Goal: Task Accomplishment & Management: Complete application form

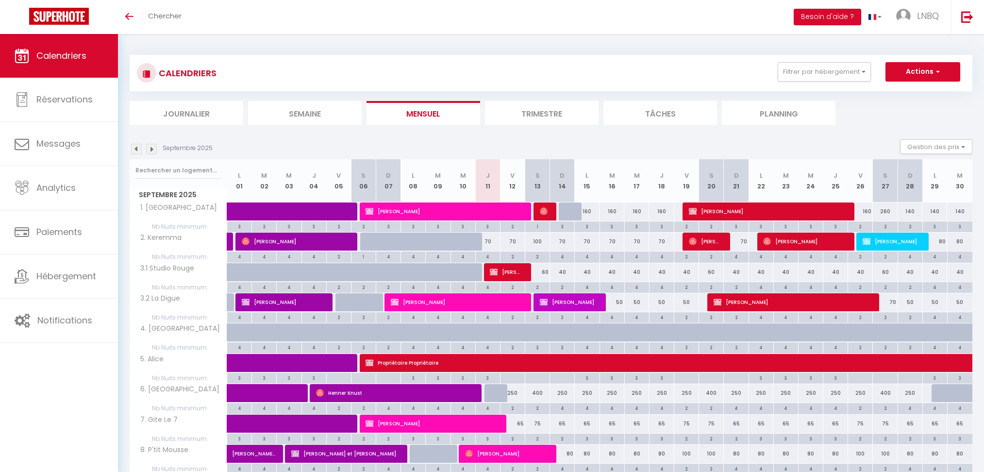
select select "0"
click at [396, 211] on span "[PERSON_NAME]" at bounding box center [444, 211] width 157 height 18
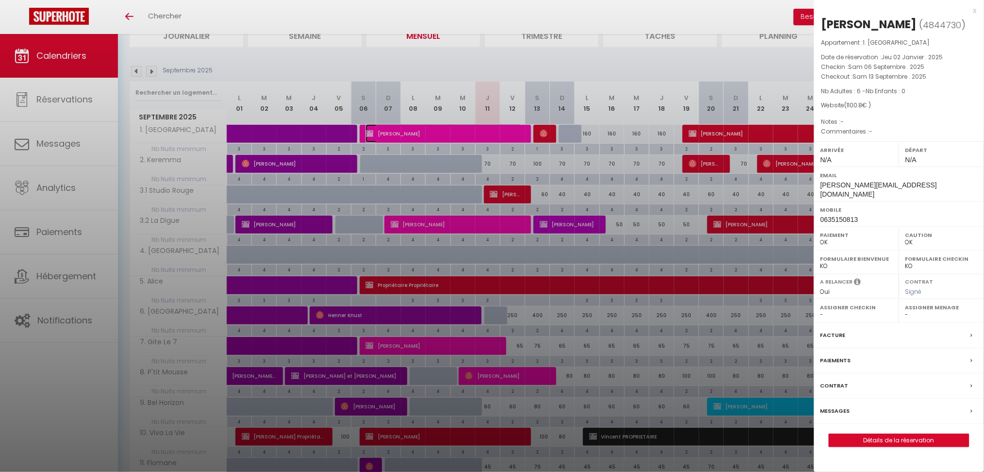
scroll to position [129, 0]
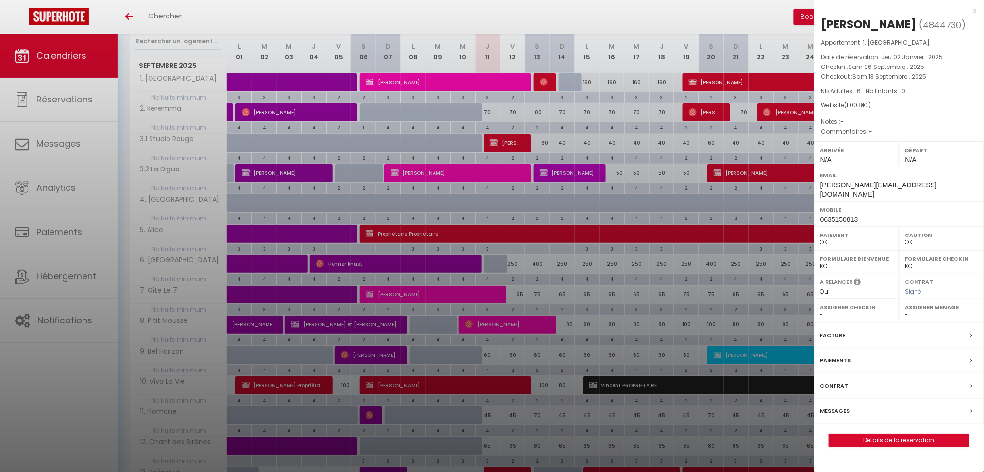
click at [566, 325] on div at bounding box center [492, 236] width 984 height 472
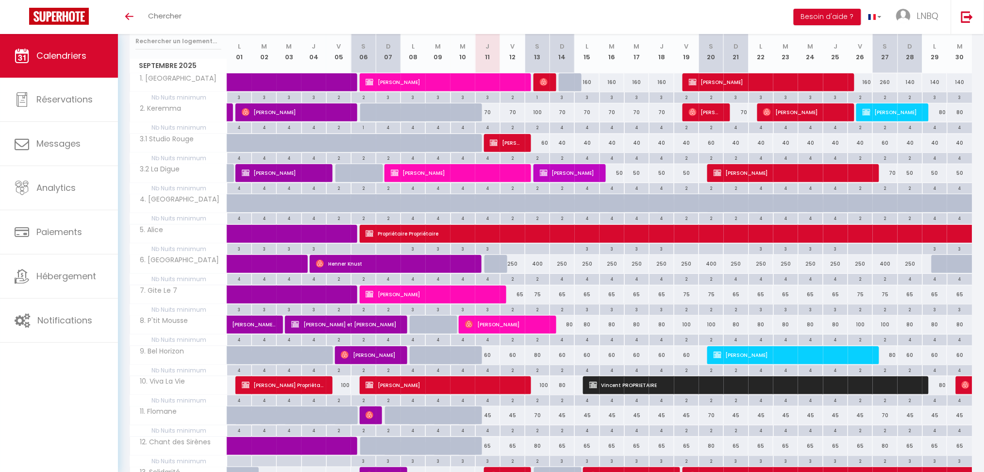
click at [566, 325] on div "80" at bounding box center [562, 325] width 25 height 18
type input "80"
type input "Dim 14 Septembre 2025"
type input "Lun 15 Septembre 2025"
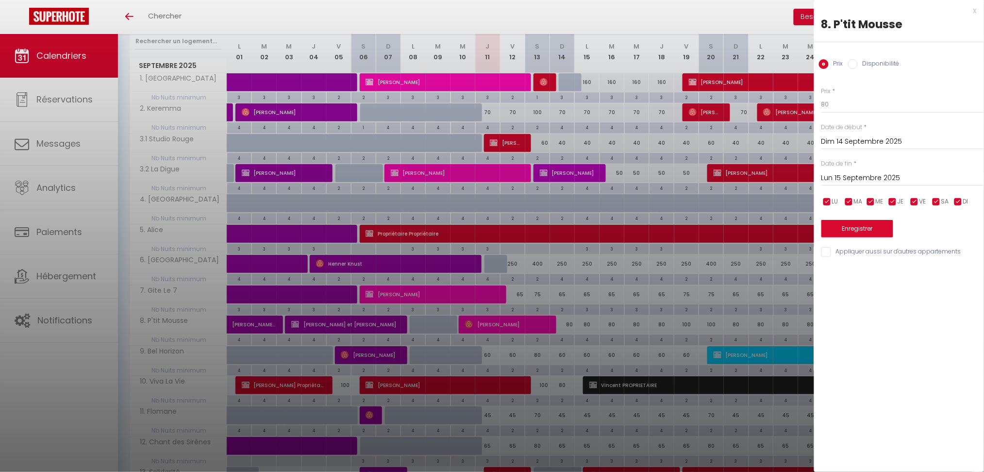
click at [862, 68] on label "Disponibilité" at bounding box center [879, 64] width 42 height 11
click at [858, 68] on input "Disponibilité" at bounding box center [853, 64] width 10 height 10
radio input "true"
radio input "false"
drag, startPoint x: 851, startPoint y: 101, endPoint x: 851, endPoint y: 109, distance: 7.8
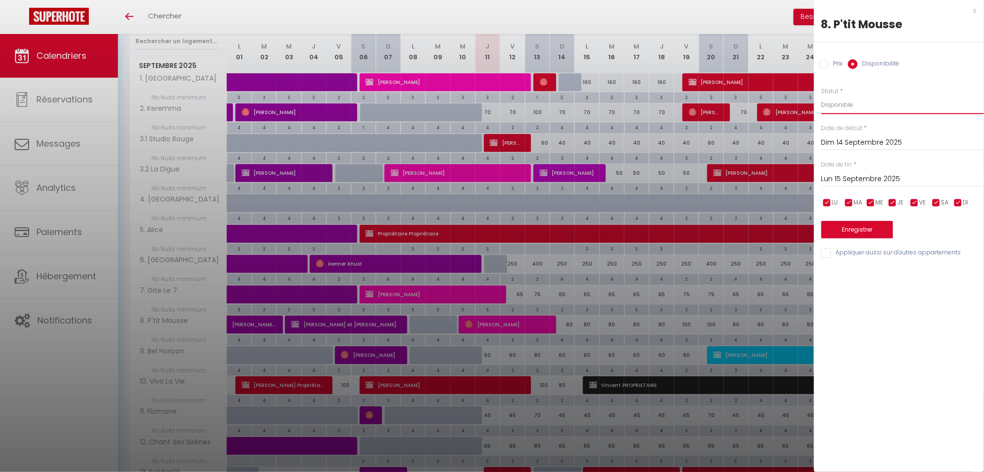
click at [851, 102] on select "Disponible Indisponible" at bounding box center [903, 105] width 163 height 18
select select "0"
click at [822, 96] on select "Disponible Indisponible" at bounding box center [903, 105] width 163 height 18
click at [866, 225] on button "Enregistrer" at bounding box center [858, 229] width 72 height 17
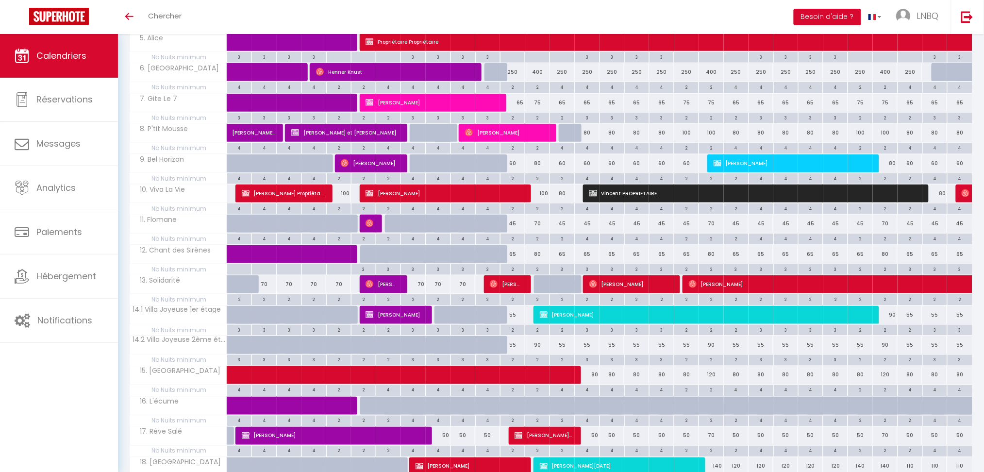
scroll to position [323, 0]
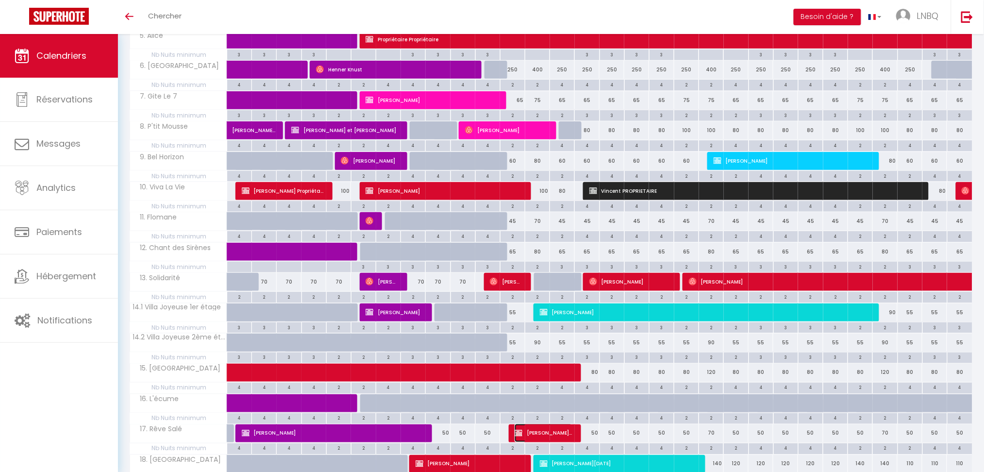
click at [569, 434] on span "[PERSON_NAME] Propriétaire" at bounding box center [544, 433] width 58 height 18
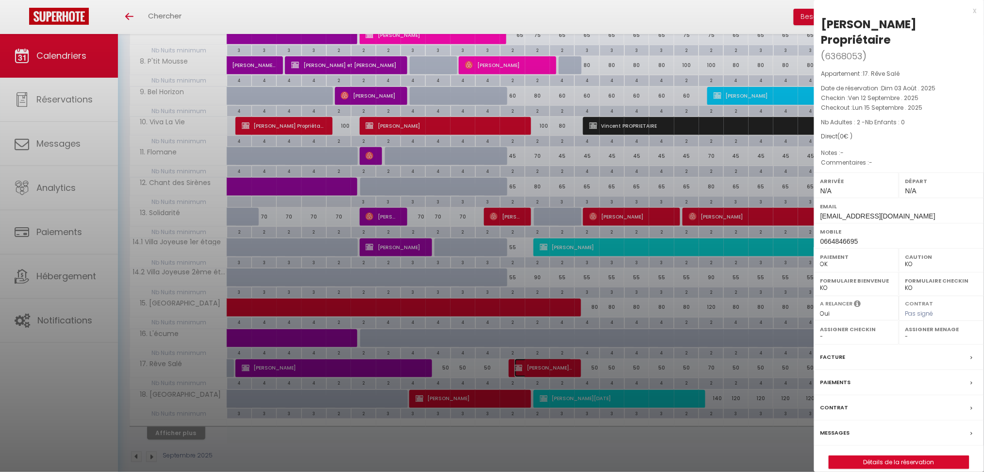
scroll to position [401, 0]
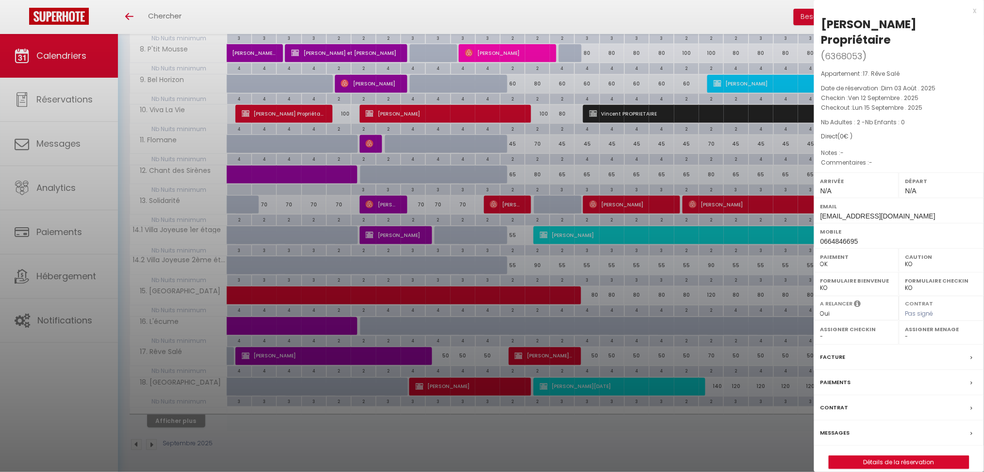
click at [188, 415] on div at bounding box center [492, 236] width 984 height 472
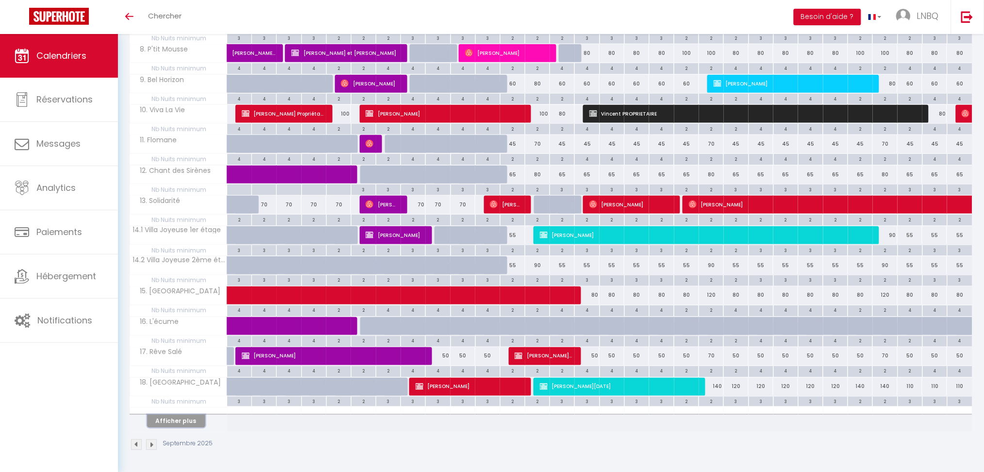
click at [163, 420] on button "Afficher plus" at bounding box center [176, 421] width 58 height 13
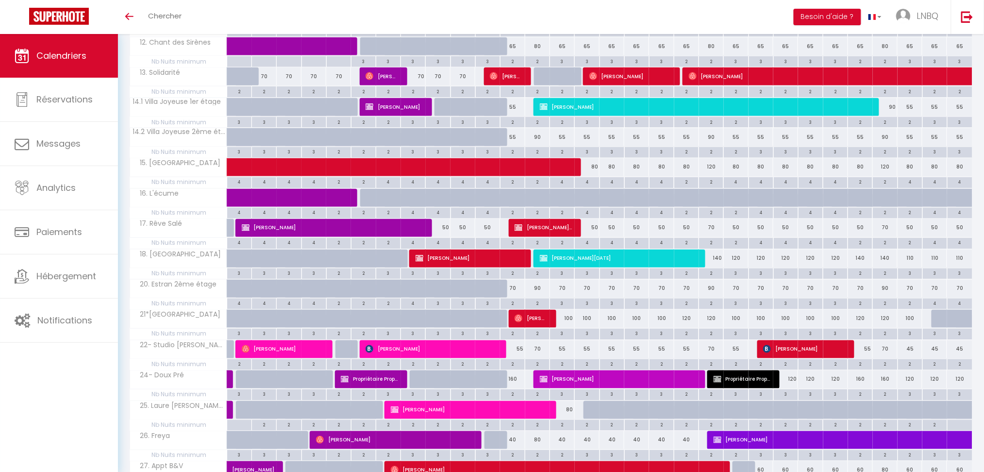
scroll to position [590, 0]
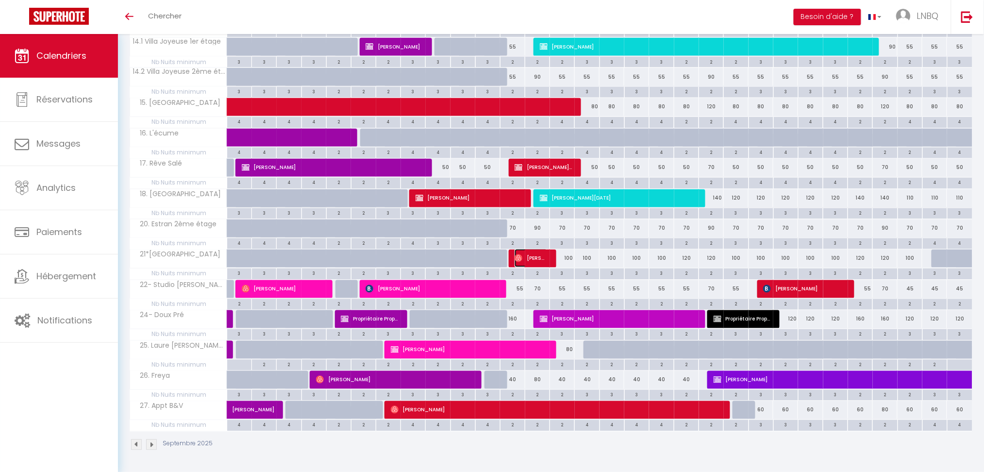
click at [534, 256] on span "[PERSON_NAME]" at bounding box center [531, 258] width 33 height 18
select select "OK"
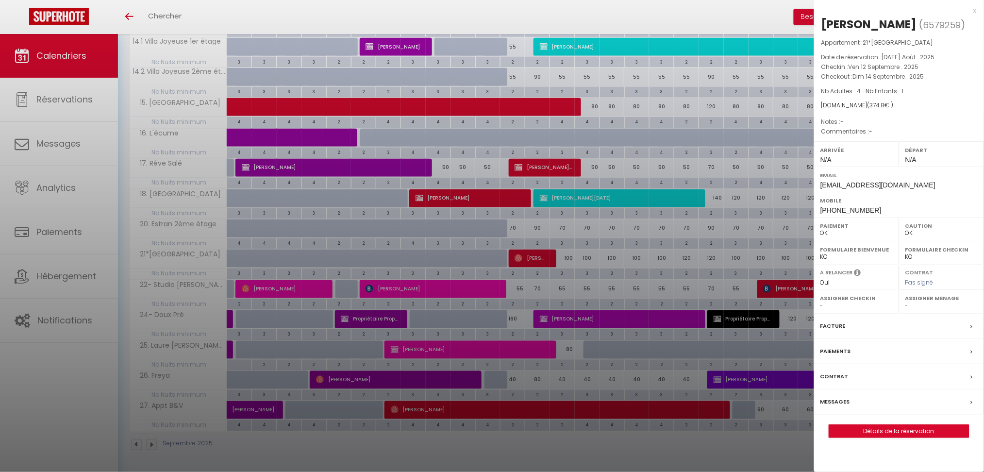
click at [564, 262] on div at bounding box center [492, 236] width 984 height 472
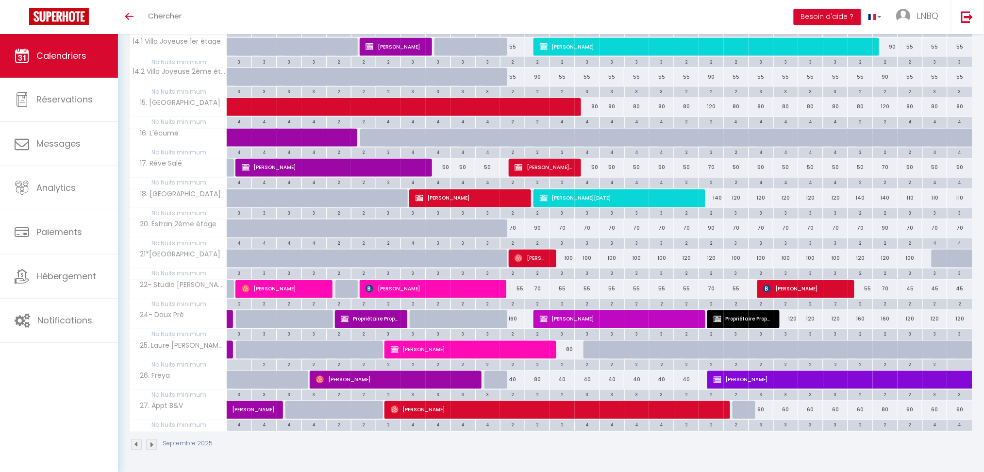
click at [566, 259] on div "100" at bounding box center [562, 259] width 25 height 18
select select "1"
type input "Dim 14 Septembre 2025"
type input "Lun 15 Septembre 2025"
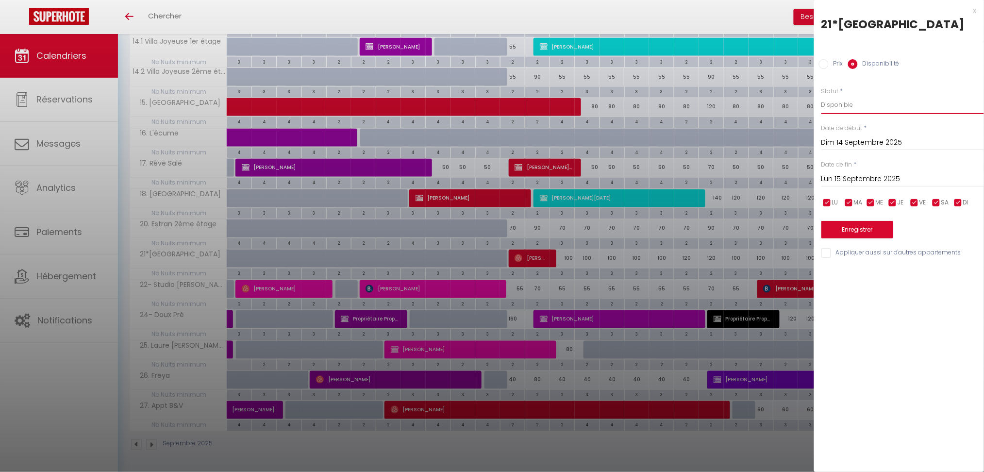
click at [845, 102] on select "Disponible Indisponible" at bounding box center [903, 105] width 163 height 18
select select "0"
click at [822, 96] on select "Disponible Indisponible" at bounding box center [903, 105] width 163 height 18
click at [864, 233] on button "Enregistrer" at bounding box center [858, 229] width 72 height 17
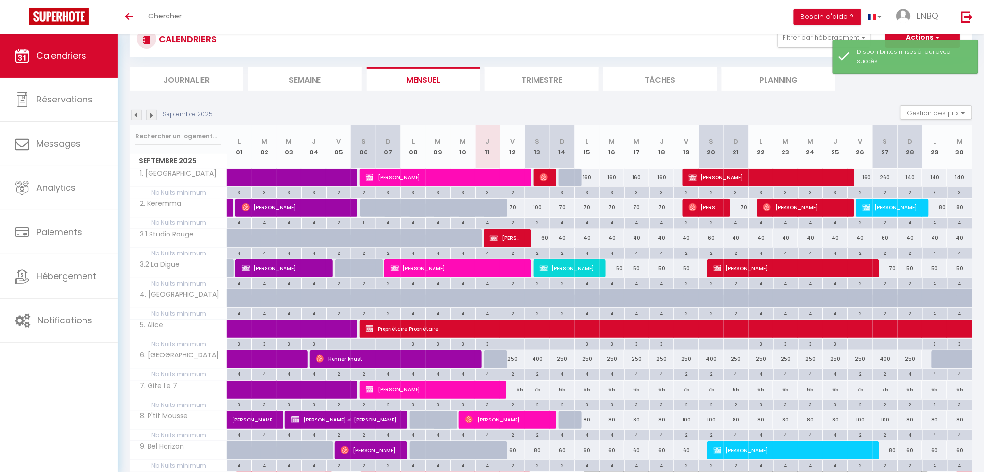
scroll to position [401, 0]
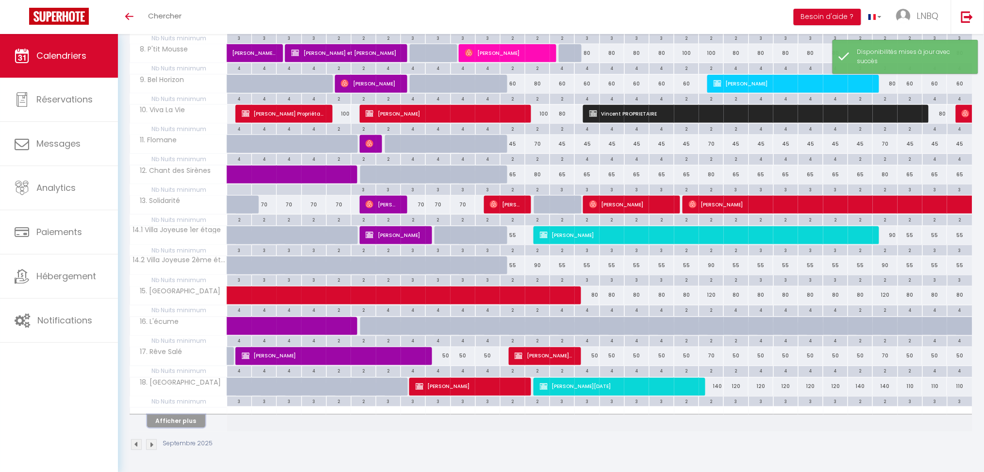
click at [161, 419] on button "Afficher plus" at bounding box center [176, 421] width 58 height 13
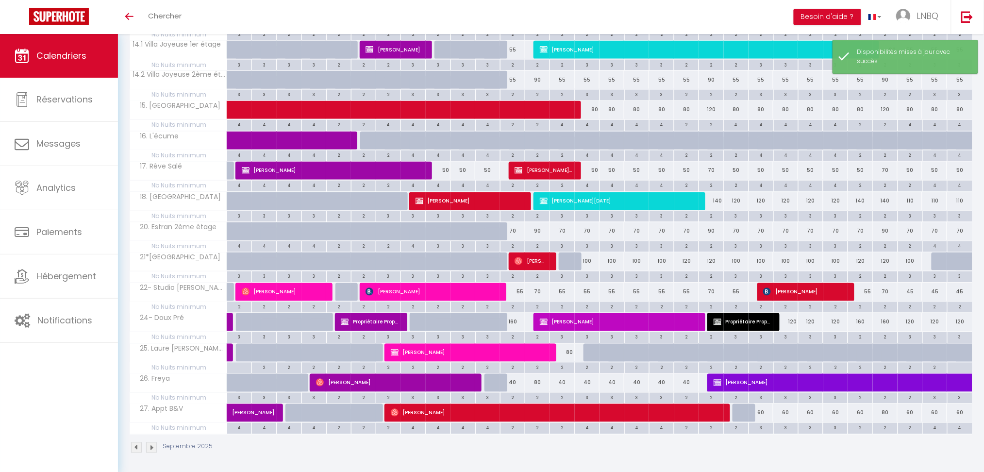
scroll to position [590, 0]
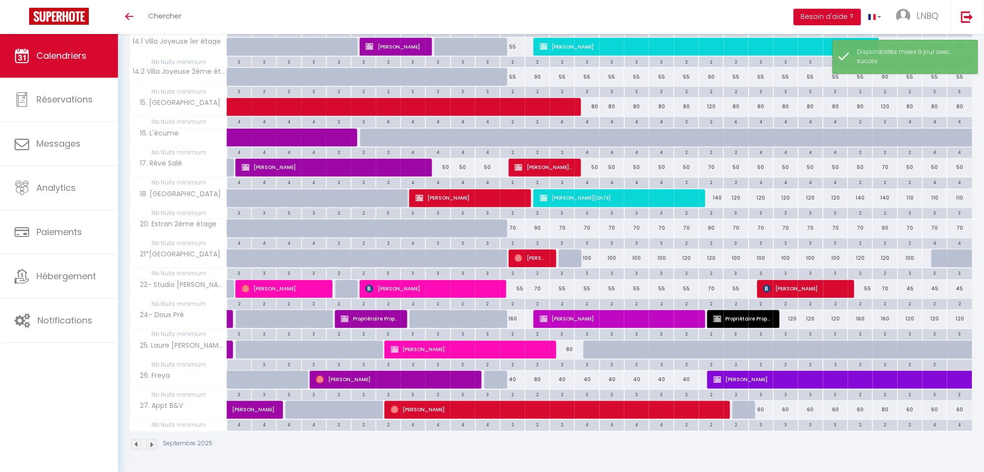
click at [571, 354] on div "80" at bounding box center [562, 350] width 25 height 18
select select "1"
type input "Dim 14 Septembre 2025"
type input "Lun 15 Septembre 2025"
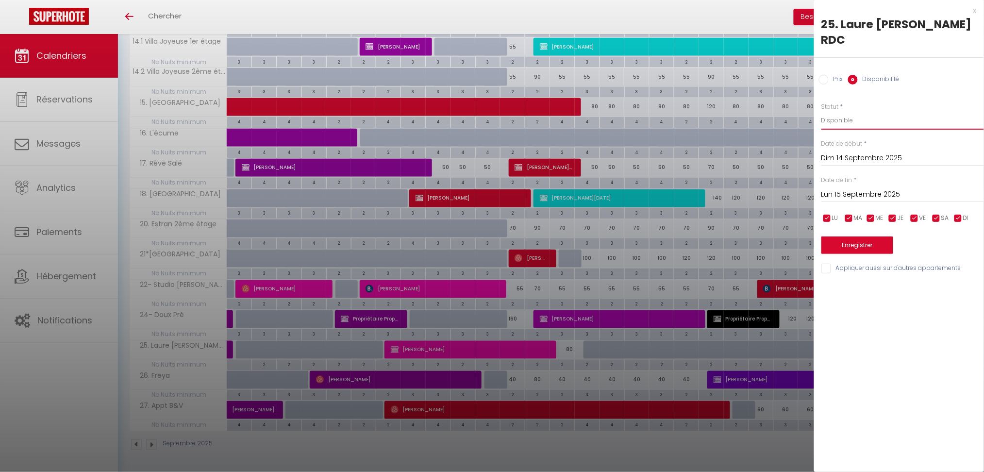
click at [855, 111] on select "Disponible Indisponible" at bounding box center [903, 120] width 163 height 18
select select "0"
click at [822, 111] on select "Disponible Indisponible" at bounding box center [903, 120] width 163 height 18
click at [866, 237] on button "Enregistrer" at bounding box center [858, 244] width 72 height 17
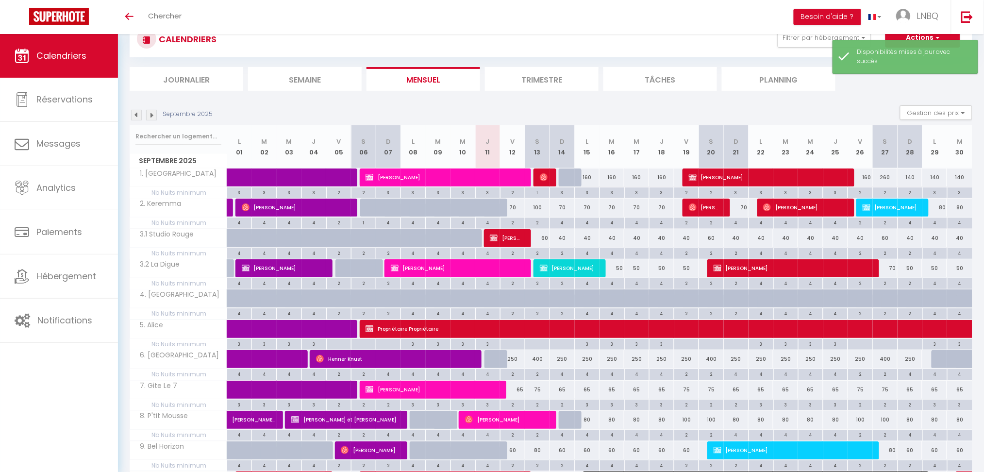
scroll to position [401, 0]
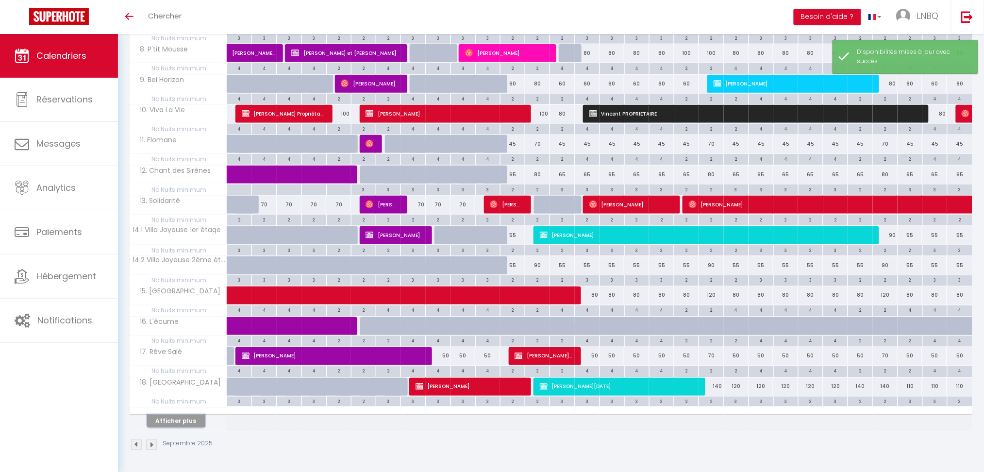
click at [179, 426] on button "Afficher plus" at bounding box center [176, 421] width 58 height 13
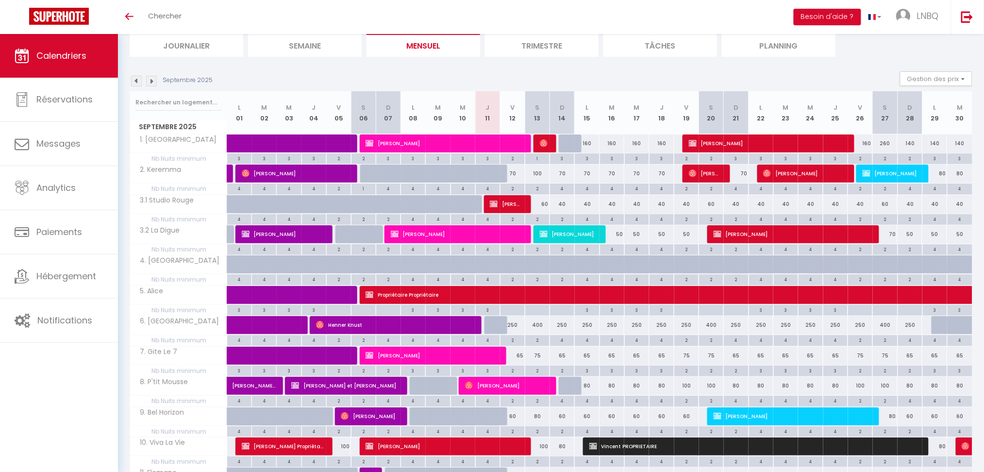
scroll to position [0, 0]
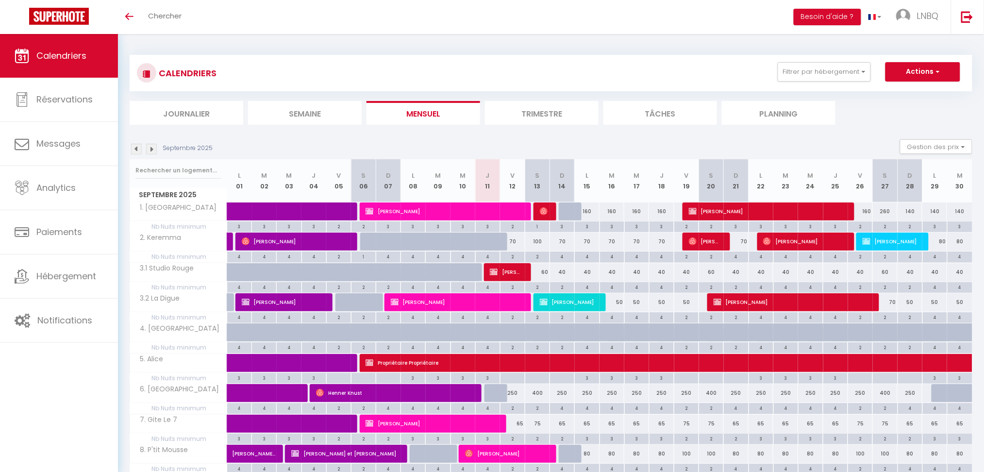
click at [153, 149] on img at bounding box center [151, 149] width 11 height 11
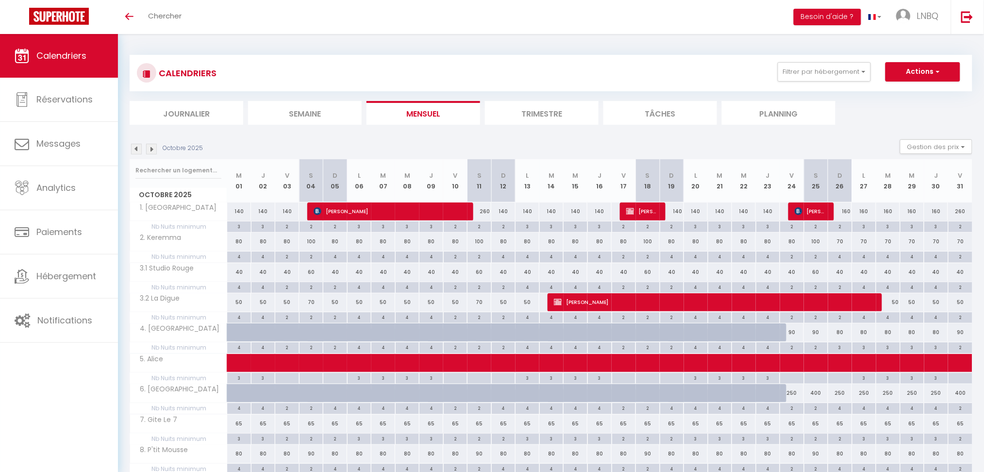
click at [153, 149] on img at bounding box center [151, 149] width 11 height 11
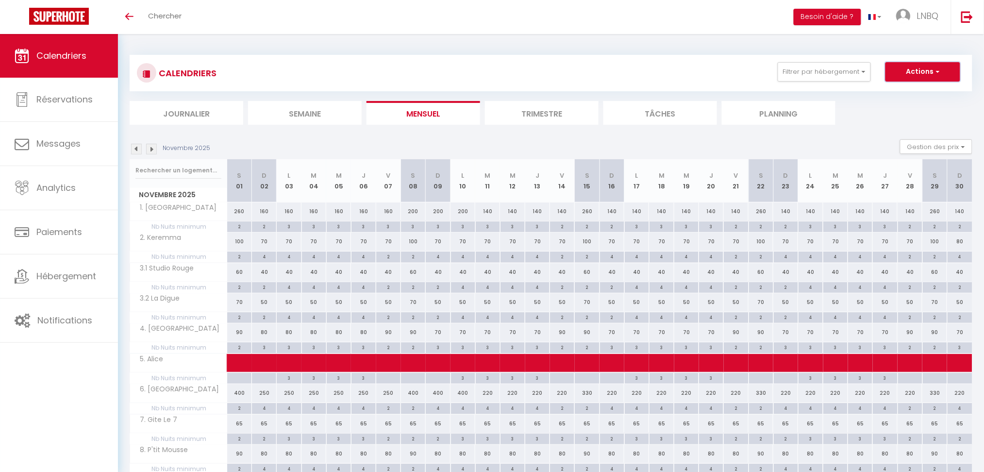
click at [922, 72] on button "Actions" at bounding box center [923, 71] width 75 height 19
click at [896, 96] on link "Nouvelle réservation" at bounding box center [913, 94] width 84 height 15
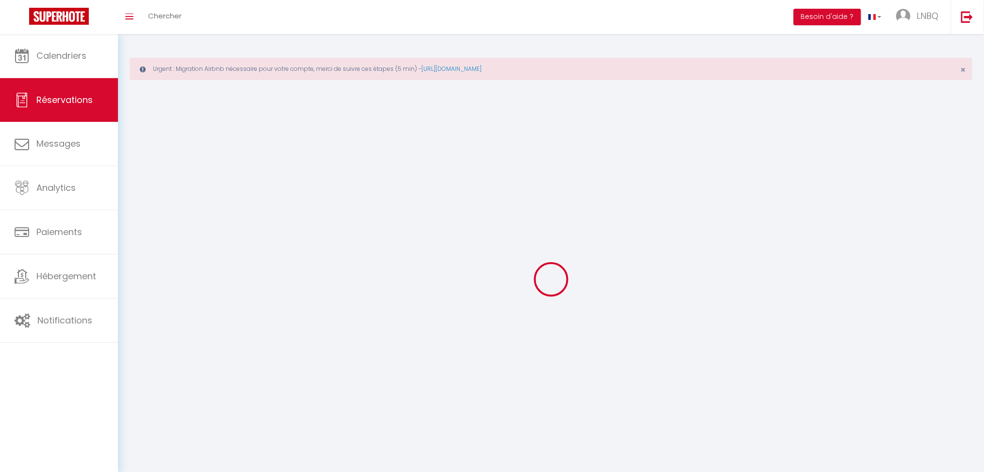
select select
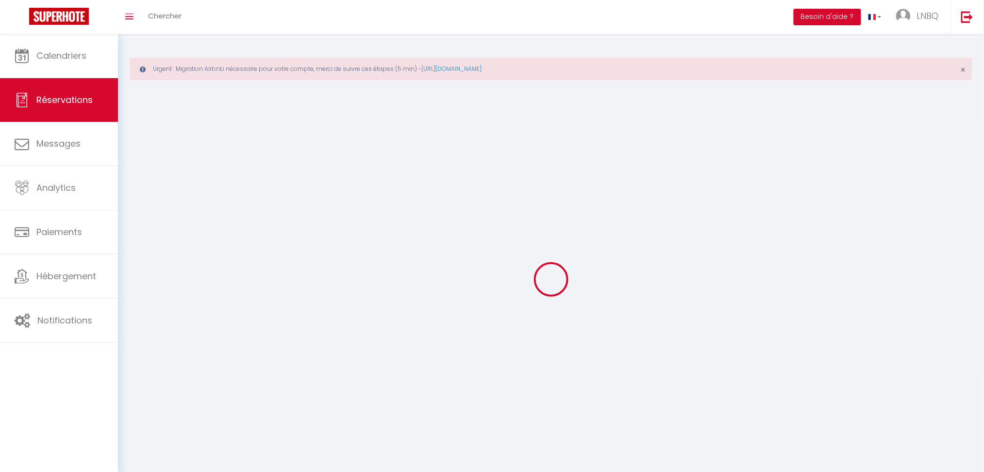
select select
checkbox input "false"
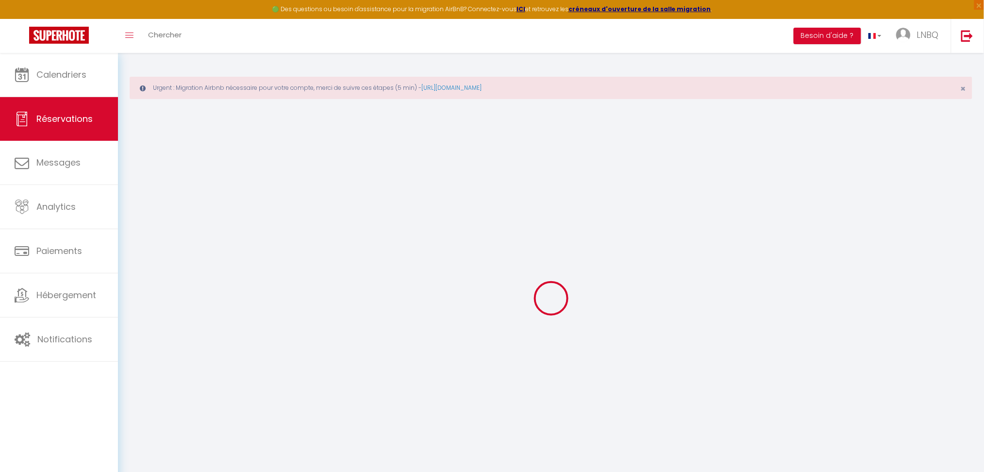
select select
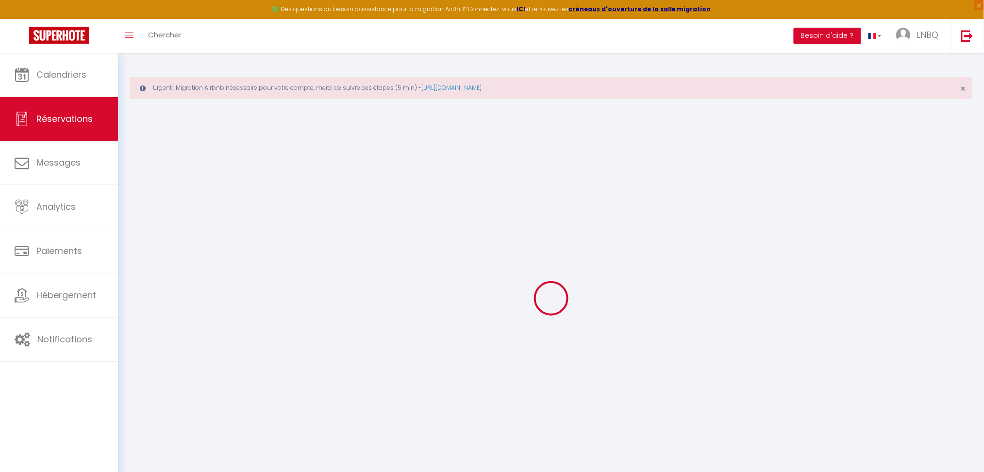
select select
checkbox input "false"
select select
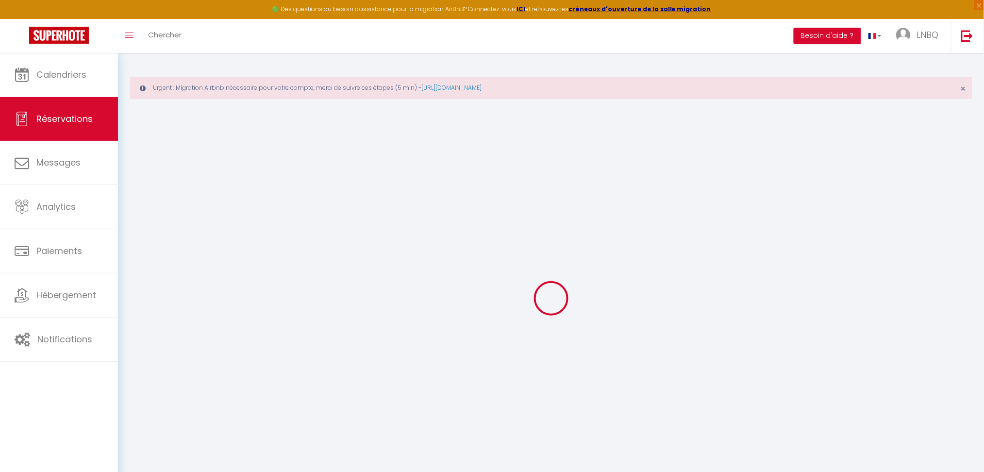
select select
checkbox input "false"
select select
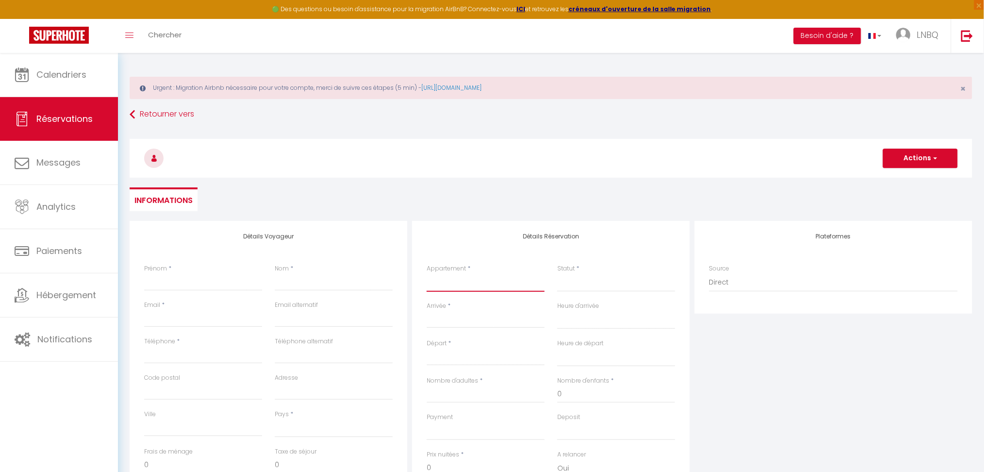
click at [475, 280] on select "1. [GEOGRAPHIC_DATA] 2. Keremma 3.1 Studio Rouge 3.2 La Digue 4. La Potinière 5…" at bounding box center [486, 282] width 118 height 18
select select "28465"
click at [427, 273] on select "1. [GEOGRAPHIC_DATA] 2. Keremma 3.1 Studio Rouge 3.2 La Digue 4. La Potinière 5…" at bounding box center [486, 282] width 118 height 18
select select
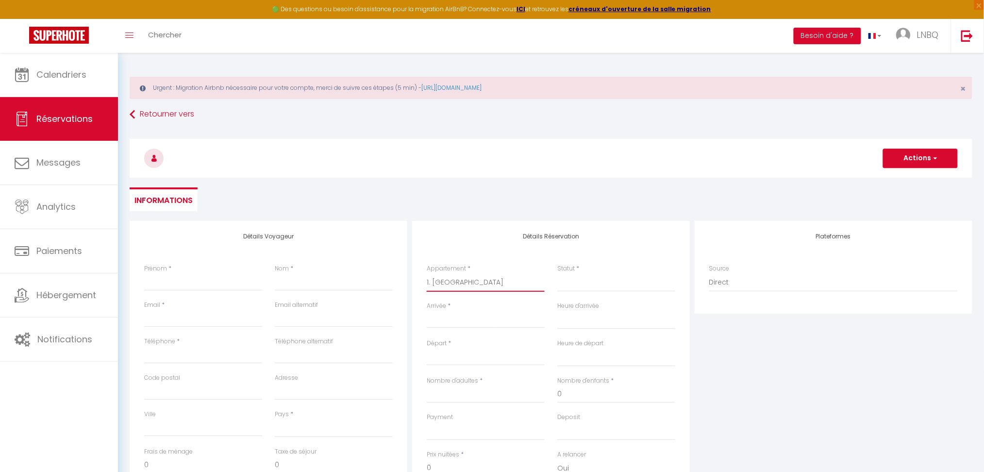
select select
checkbox input "false"
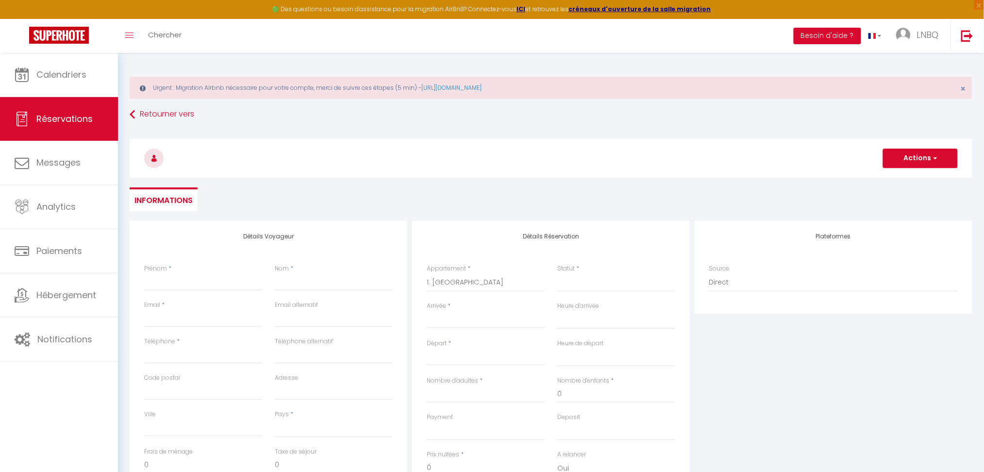
click at [447, 319] on input "Arrivée" at bounding box center [486, 320] width 118 height 13
select select
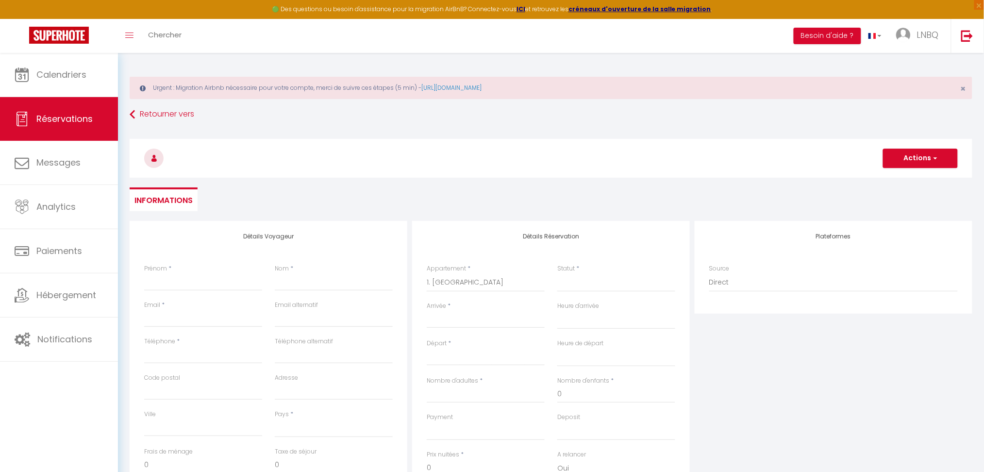
select select
checkbox input "false"
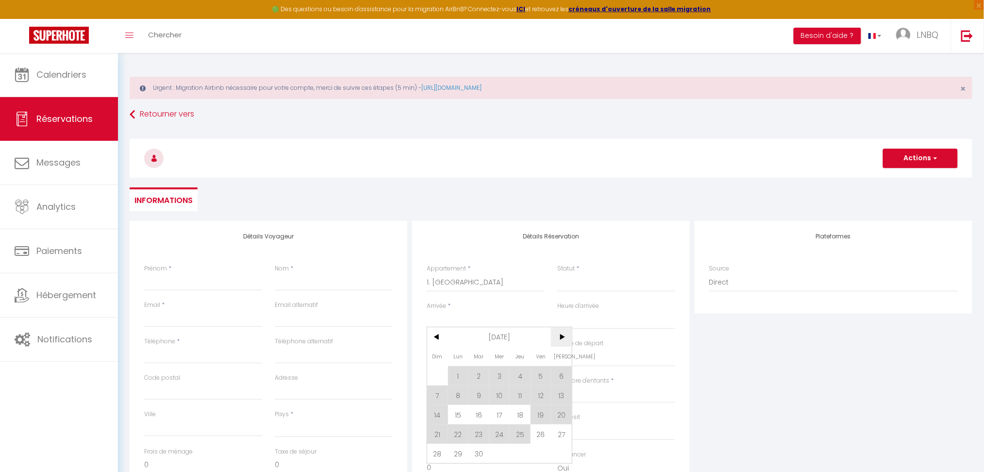
click at [564, 337] on span ">" at bounding box center [561, 336] width 21 height 19
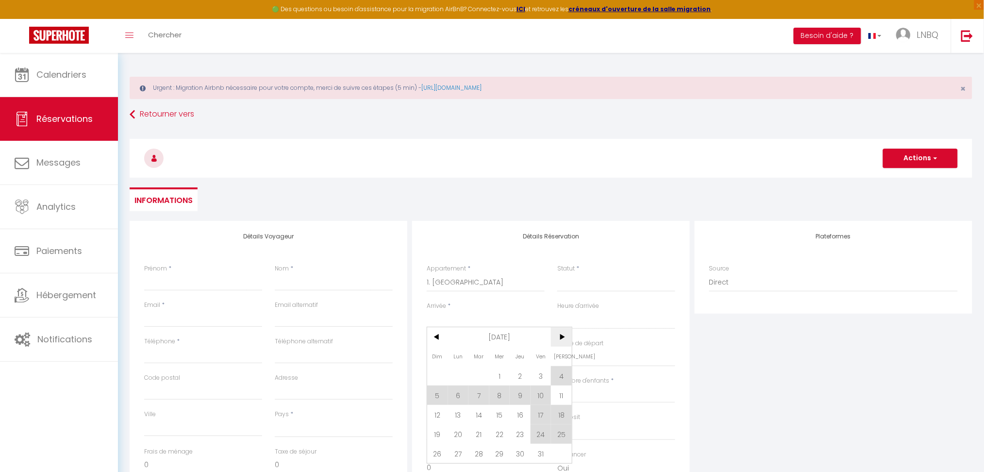
click at [565, 336] on span ">" at bounding box center [561, 336] width 21 height 19
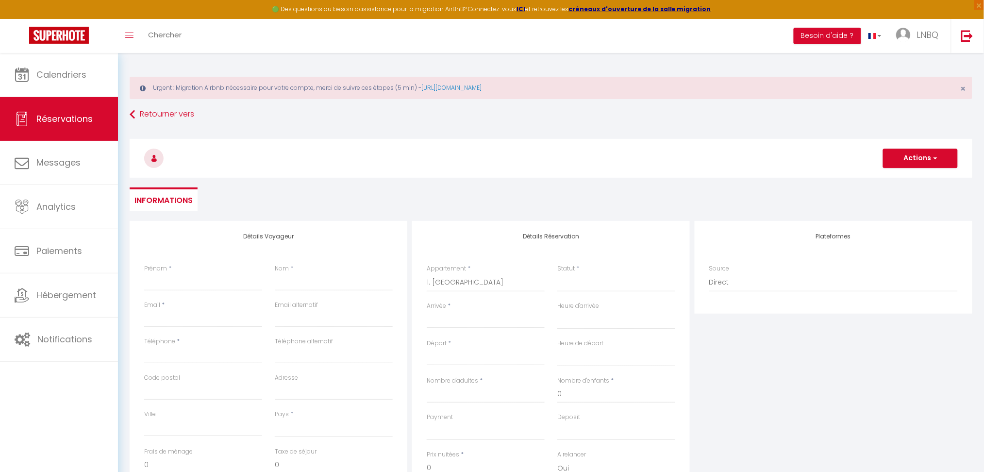
click at [457, 322] on input "Arrivée" at bounding box center [486, 320] width 118 height 13
click at [558, 396] on span "8" at bounding box center [561, 395] width 21 height 19
select select
type input "[PERSON_NAME] 08 Novembre 2025"
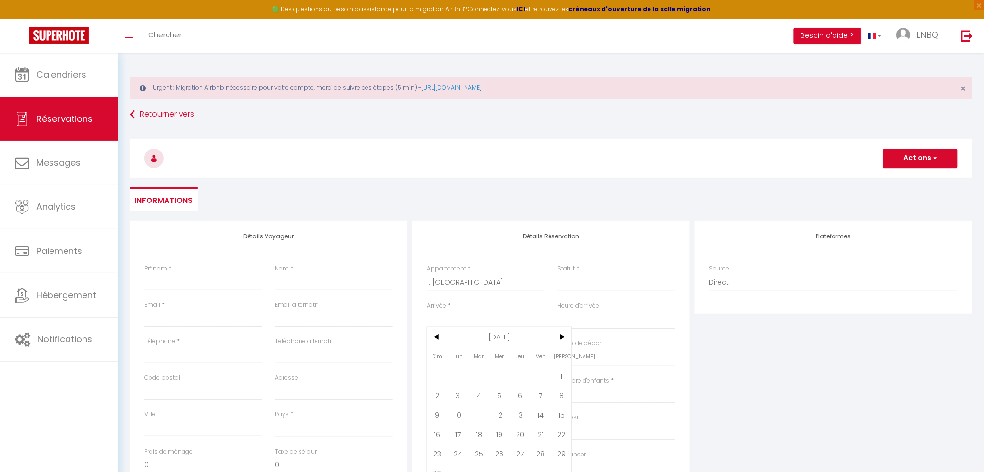
select select
type input "Dim 09 Novembre 2025"
select select
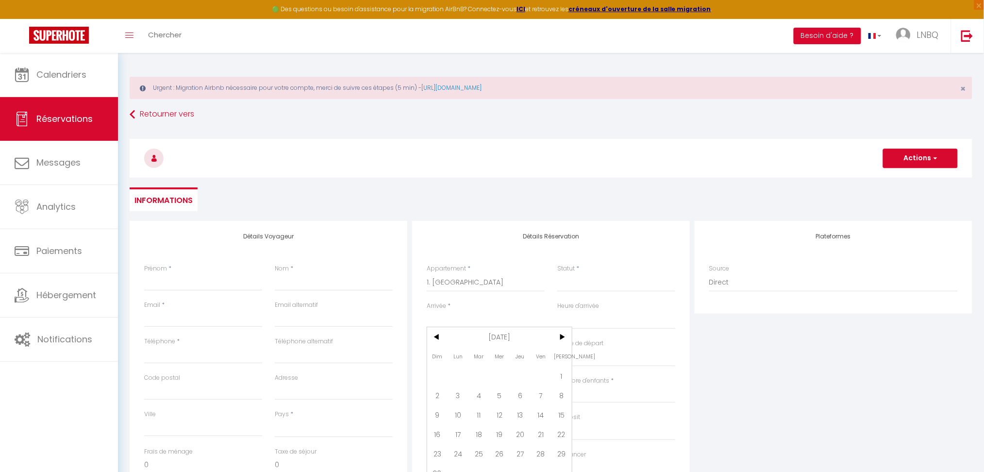
checkbox input "false"
click at [460, 358] on input "Dim 09 Novembre 2025" at bounding box center [486, 358] width 118 height 13
click at [477, 450] on span "11" at bounding box center [479, 451] width 21 height 19
select select
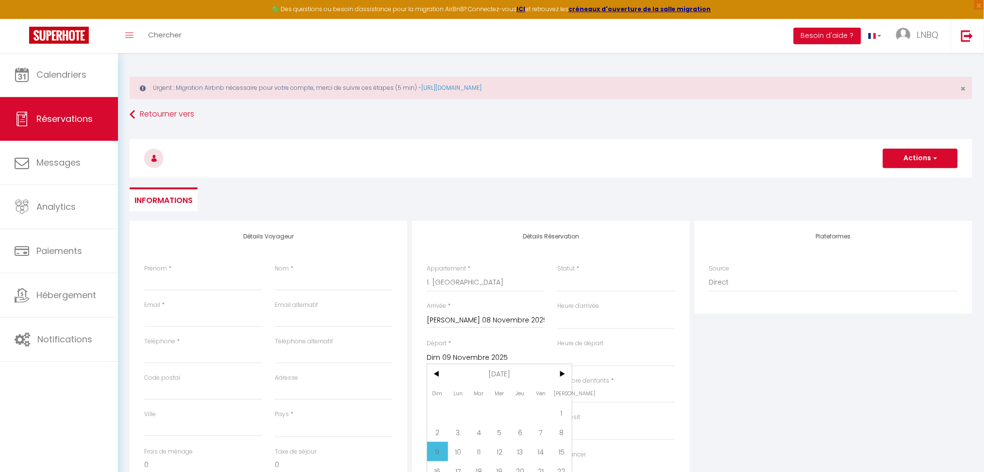
select select
type input "[DATE] Novembre 2025"
select select
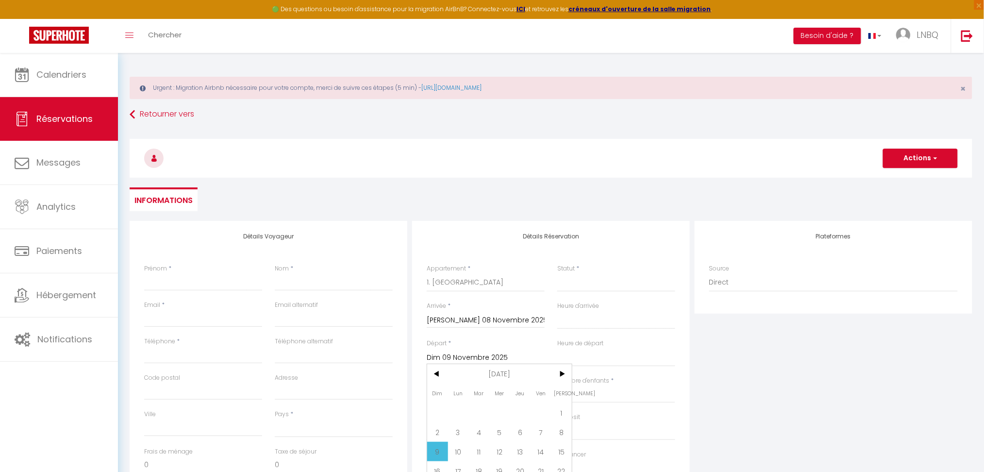
checkbox input "false"
click at [503, 397] on input "Nombre d'adultes" at bounding box center [486, 394] width 118 height 17
type input "8"
select select
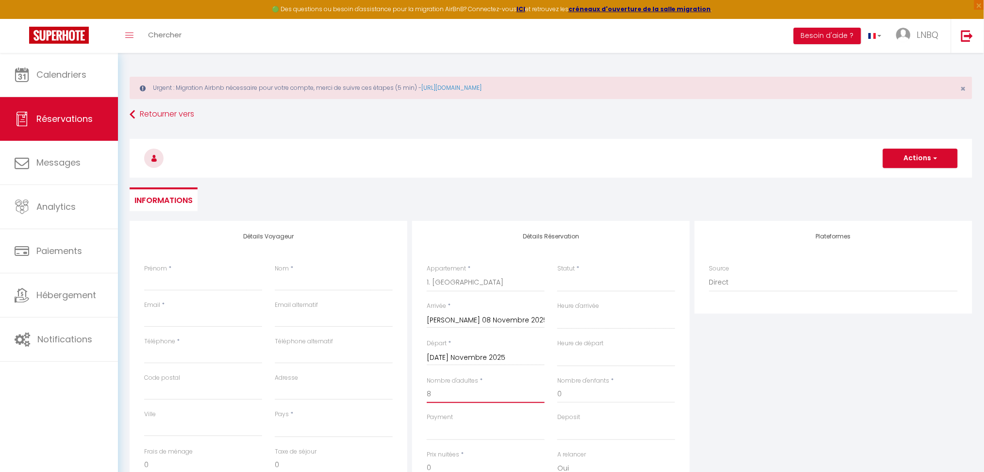
select select
checkbox input "false"
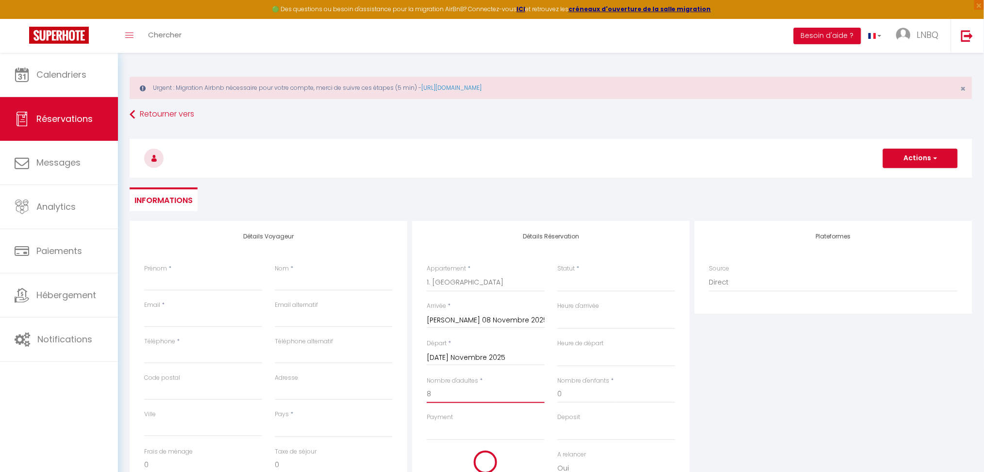
select select
type input "150"
type input "40.8"
select select
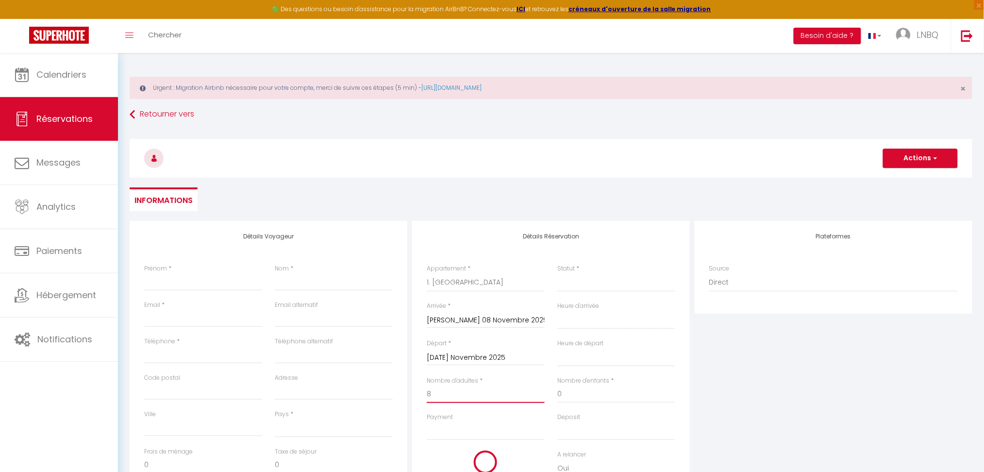
select select
type input "600"
checkbox input "false"
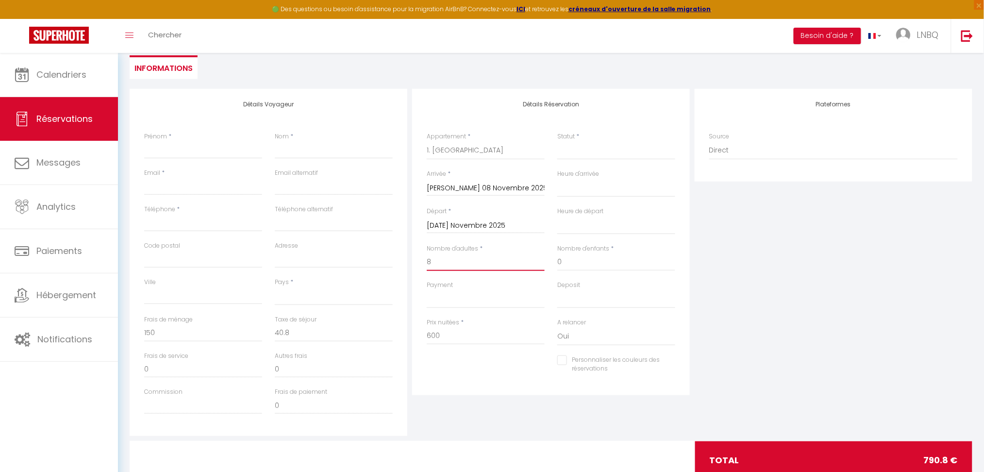
scroll to position [163, 0]
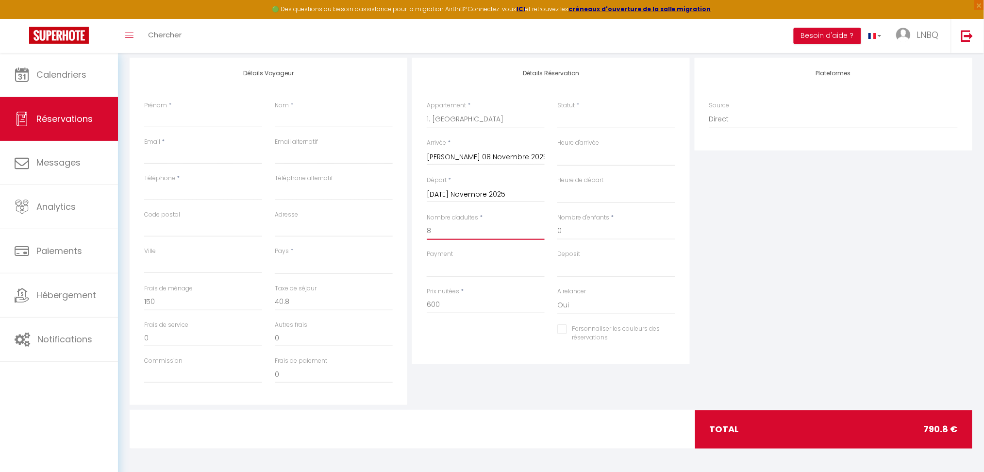
type input "8"
drag, startPoint x: 925, startPoint y: 426, endPoint x: 957, endPoint y: 426, distance: 32.1
click at [957, 426] on div "total 790.8 €" at bounding box center [833, 429] width 277 height 38
copy div "790.8 €"
click at [460, 125] on select "1. [GEOGRAPHIC_DATA] 2. Keremma 3.1 Studio Rouge 3.2 La Digue 4. La Potinière 5…" at bounding box center [486, 119] width 118 height 18
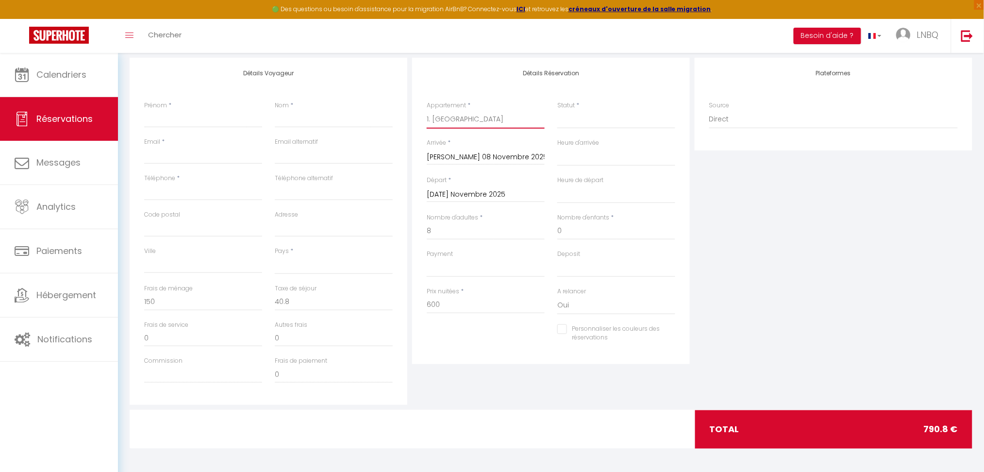
select select "28516"
click at [427, 110] on select "1. [GEOGRAPHIC_DATA] 2. Keremma 3.1 Studio Rouge 3.2 La Digue 4. La Potinière 5…" at bounding box center [486, 119] width 118 height 18
select select
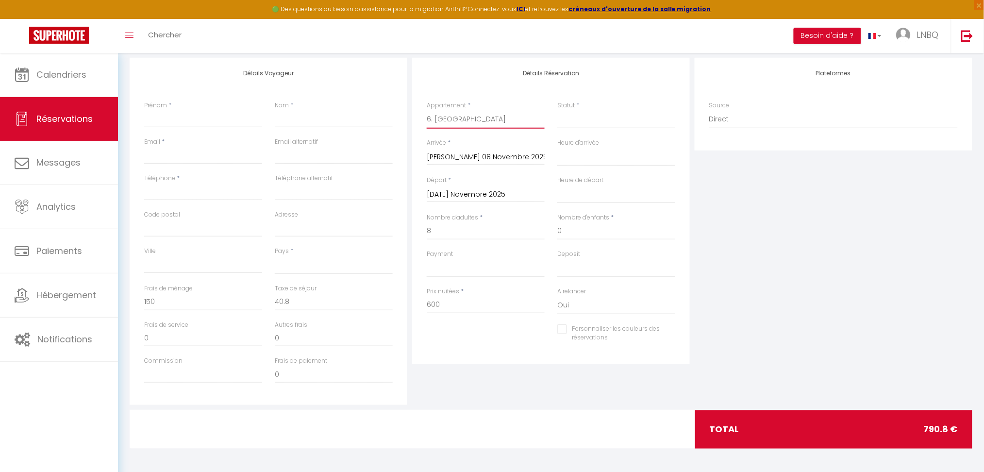
select select
checkbox input "false"
select select
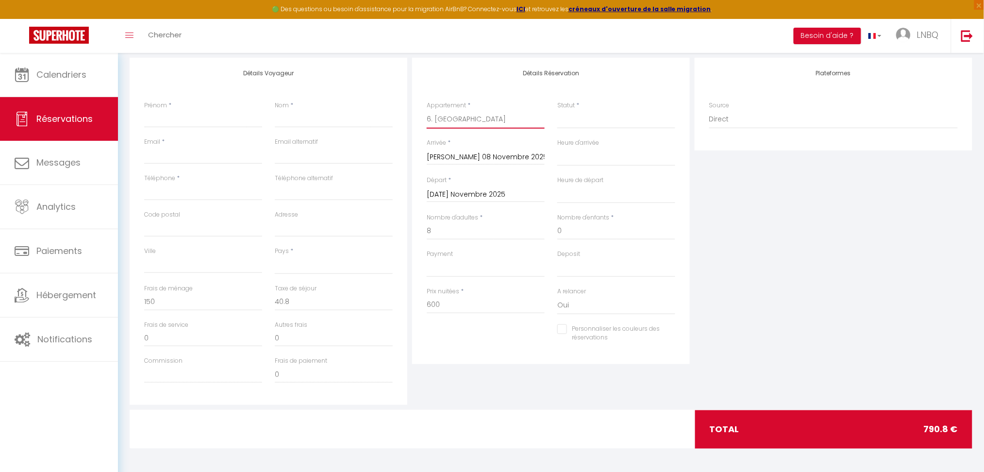
select select
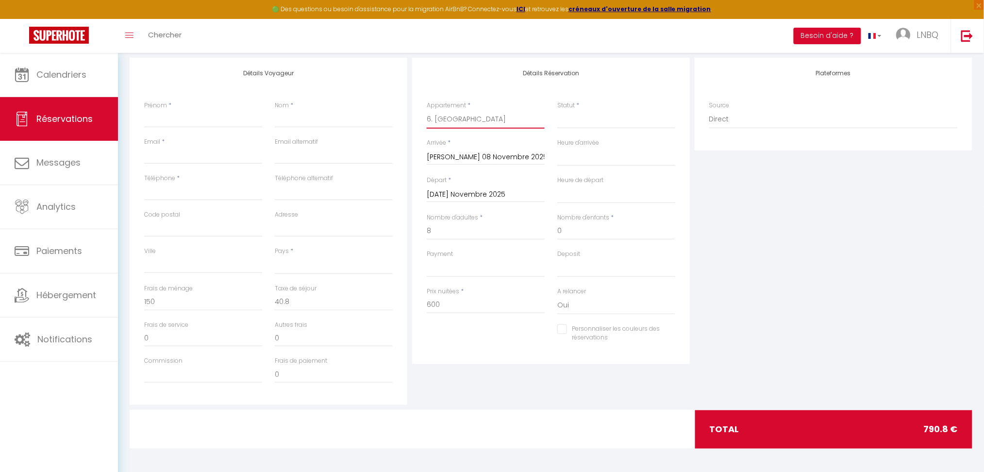
checkbox input "false"
select select
type input "260"
type input "19.2"
select select
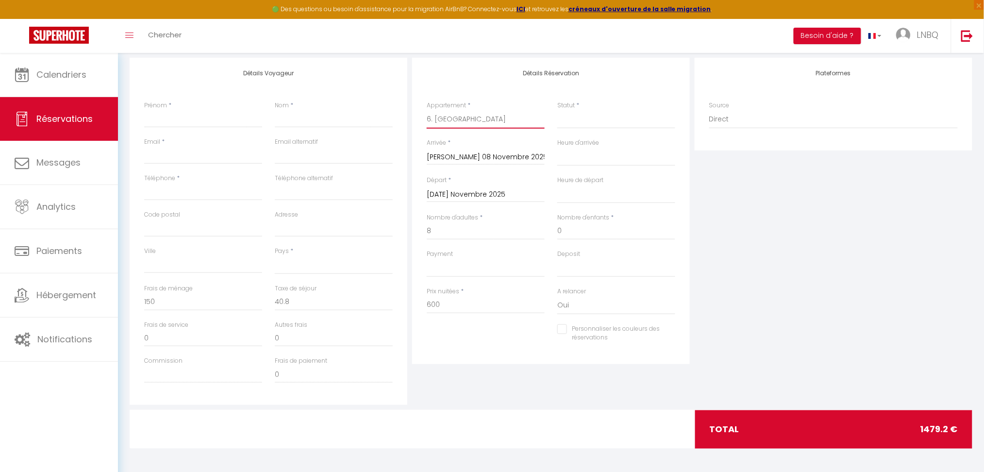
select select
type input "1200"
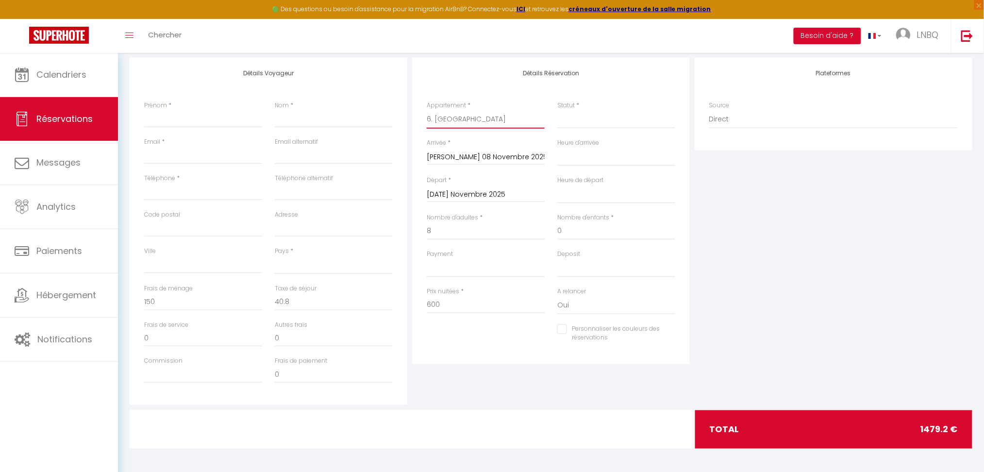
checkbox input "false"
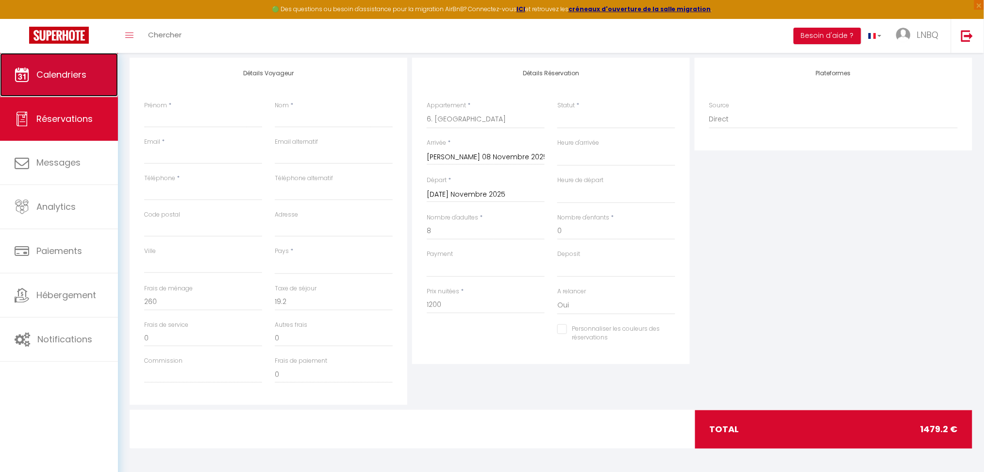
click at [59, 83] on link "Calendriers" at bounding box center [59, 75] width 118 height 44
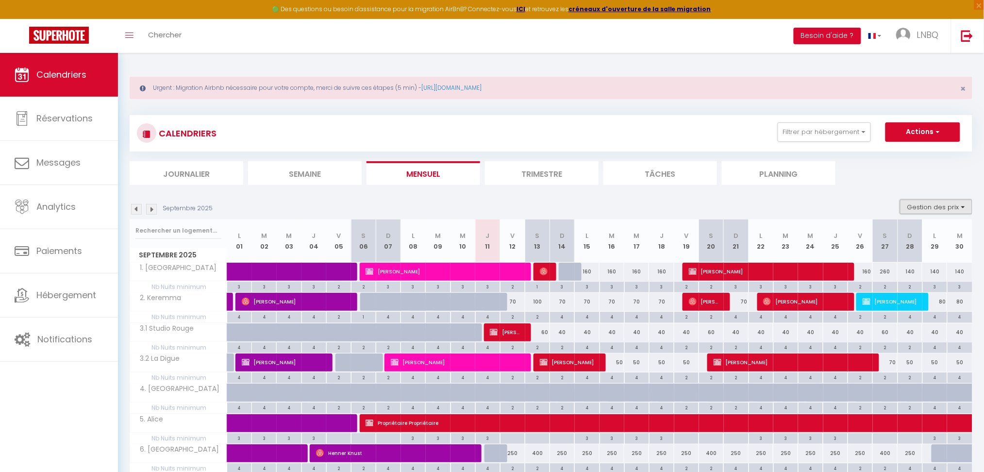
click at [934, 213] on button "Gestion des prix" at bounding box center [936, 207] width 72 height 15
click at [888, 233] on input "Nb Nuits minimum" at bounding box center [928, 237] width 87 height 10
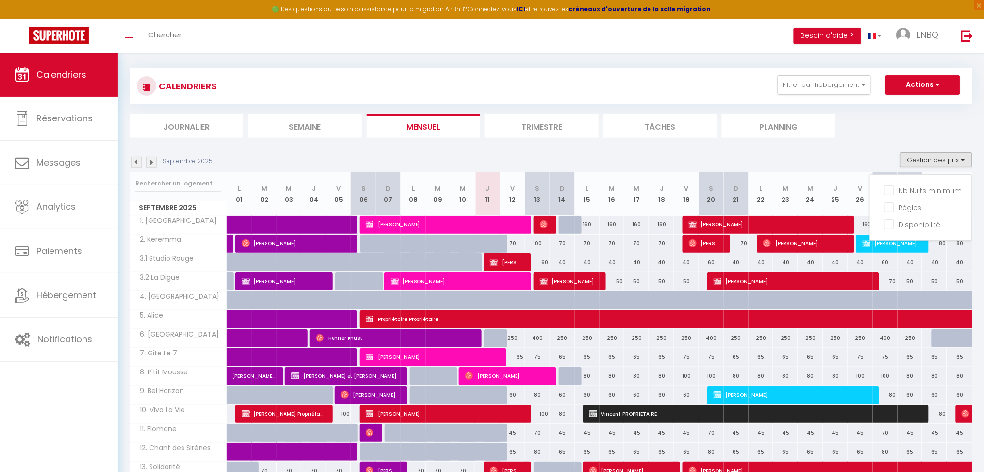
scroll to position [129, 0]
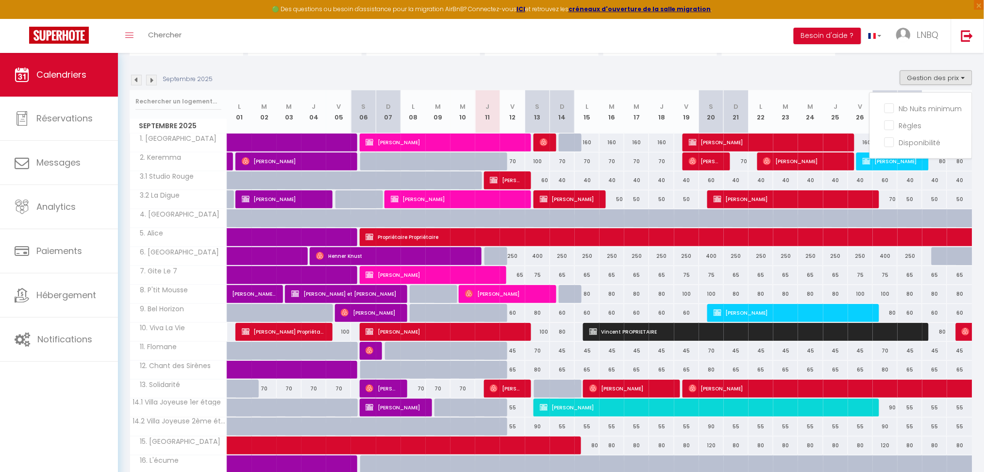
click at [793, 71] on div "Septembre 2025 Gestion des prix Nb Nuits minimum Règles Disponibilité" at bounding box center [551, 80] width 843 height 20
click at [950, 72] on button "Gestion des prix" at bounding box center [936, 77] width 72 height 15
click at [935, 100] on li "Nb Nuits minimum" at bounding box center [928, 108] width 87 height 17
click at [928, 79] on button "Gestion des prix" at bounding box center [936, 77] width 72 height 15
click at [893, 107] on input "Nb Nuits minimum" at bounding box center [928, 108] width 87 height 10
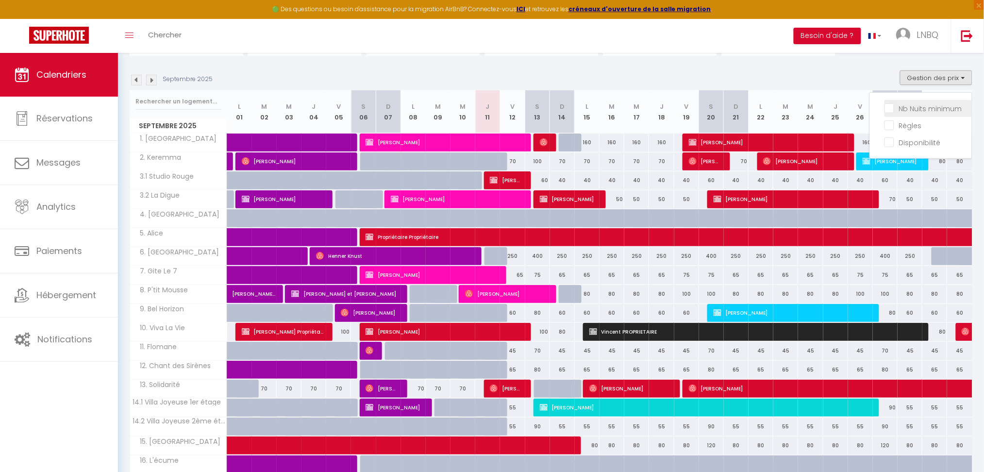
checkbox input "true"
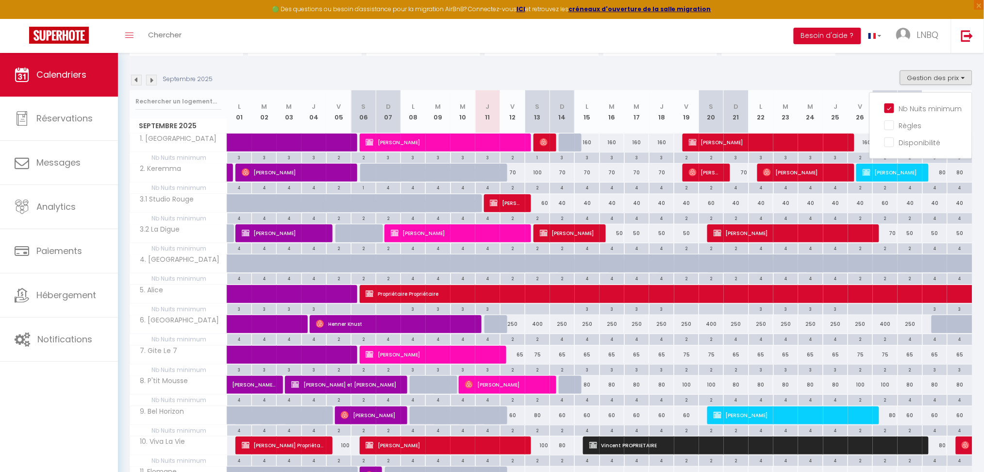
click at [849, 87] on div "Septembre 2025 Gestion des prix Nb Nuits minimum Règles Disponibilité" at bounding box center [551, 80] width 843 height 20
click at [887, 152] on div "2" at bounding box center [885, 156] width 24 height 9
type input "2"
type input "[PERSON_NAME] 27 Septembre 2025"
type input "Dim 28 Septembre 2025"
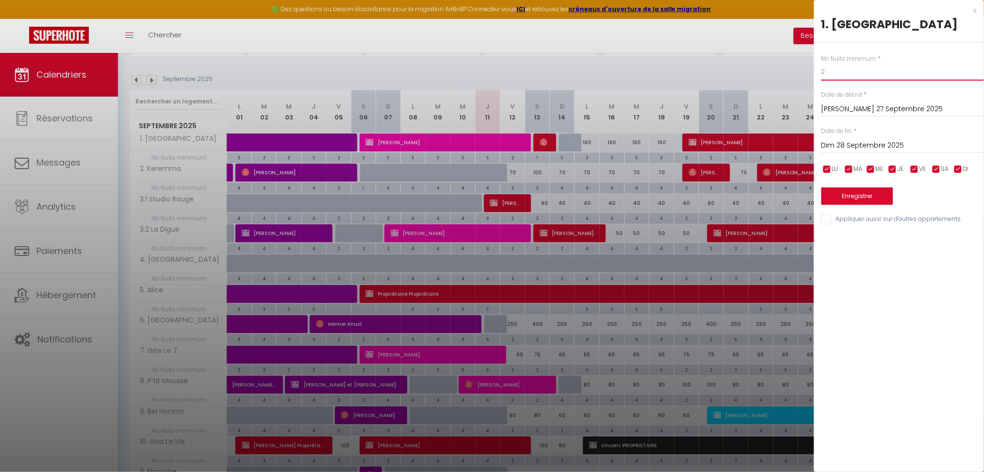
drag, startPoint x: 831, startPoint y: 68, endPoint x: 807, endPoint y: 70, distance: 24.3
click at [806, 70] on body "🟢 Des questions ou besoin d'assistance pour la migration AirBnB? Connectez-vous…" at bounding box center [492, 364] width 984 height 880
type input "1"
click at [869, 195] on button "Enregistrer" at bounding box center [858, 195] width 72 height 17
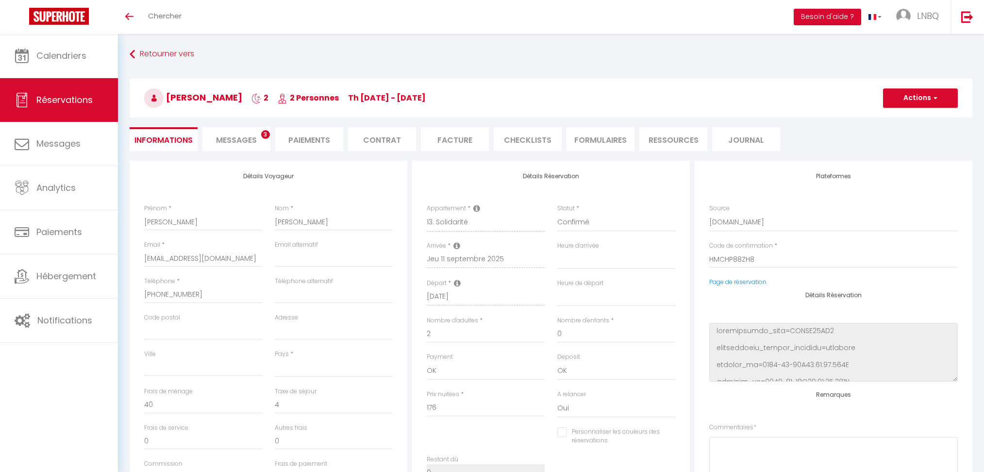
select select
select select "54698"
select select
select select "1"
